Goal: Information Seeking & Learning: Find specific fact

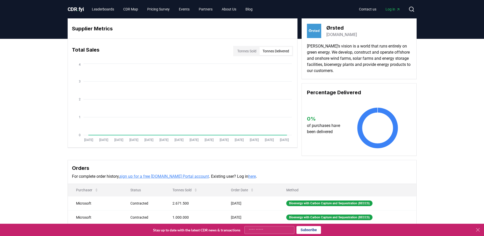
click at [280, 47] on button "Tonnes Delivered" at bounding box center [275, 51] width 33 height 8
click at [253, 54] on button "Tonnes Sold" at bounding box center [246, 51] width 25 height 8
click at [264, 57] on div "Total Sales Tonnes Sold Tonnes Delivered" at bounding box center [182, 51] width 229 height 18
click at [264, 53] on button "Tonnes Delivered" at bounding box center [275, 51] width 33 height 8
click at [249, 50] on button "Tonnes Sold" at bounding box center [246, 51] width 25 height 8
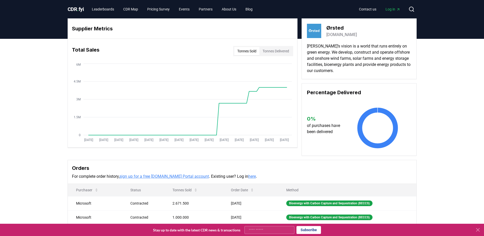
click at [333, 45] on p "[PERSON_NAME]’s vision is a world that runs entirely on green energy. We develo…" at bounding box center [359, 58] width 104 height 31
drag, startPoint x: 333, startPoint y: 45, endPoint x: 318, endPoint y: 45, distance: 14.3
click at [322, 43] on div "Ørsted [DOMAIN_NAME] [PERSON_NAME]’s vision is a world that runs entirely on gr…" at bounding box center [358, 48] width 115 height 61
click at [318, 45] on p "[PERSON_NAME]’s vision is a world that runs entirely on green energy. We develo…" at bounding box center [359, 58] width 104 height 31
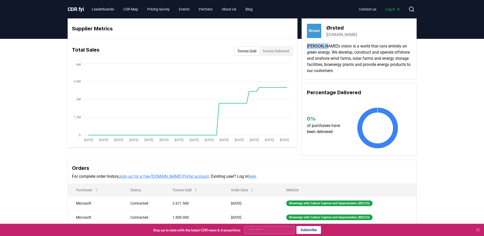
click at [318, 45] on p "[PERSON_NAME]’s vision is a world that runs entirely on green energy. We develo…" at bounding box center [359, 58] width 104 height 31
drag, startPoint x: 318, startPoint y: 45, endPoint x: 332, endPoint y: 48, distance: 14.0
click at [332, 48] on p "[PERSON_NAME]’s vision is a world that runs entirely on green energy. We develo…" at bounding box center [359, 58] width 104 height 31
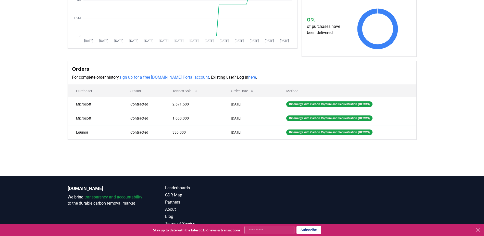
scroll to position [113, 0]
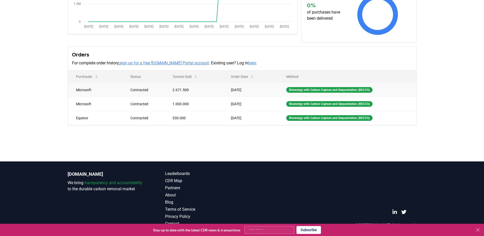
click at [176, 90] on td "2.671.500" at bounding box center [193, 90] width 58 height 14
click at [179, 90] on td "2.671.500" at bounding box center [193, 90] width 58 height 14
click at [174, 104] on td "1.000.000" at bounding box center [193, 104] width 58 height 14
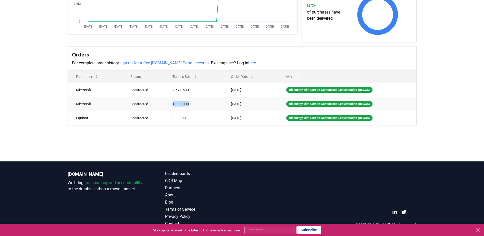
click at [174, 104] on td "1.000.000" at bounding box center [193, 104] width 58 height 14
copy td "1.000.000"
click at [176, 115] on td "330.000" at bounding box center [193, 118] width 58 height 14
click at [174, 117] on td "330.000" at bounding box center [193, 118] width 58 height 14
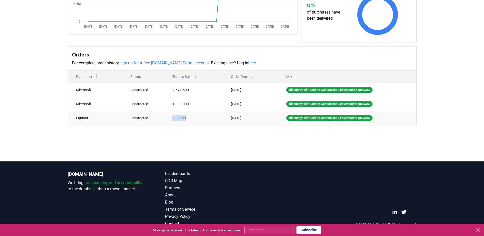
copy td "330.000"
